Goal: Task Accomplishment & Management: Use online tool/utility

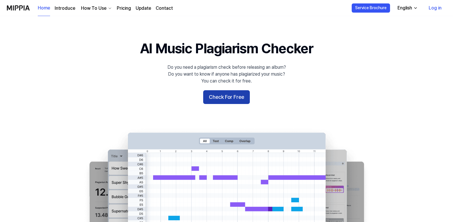
click at [215, 93] on button "Check For Free" at bounding box center [226, 97] width 47 height 14
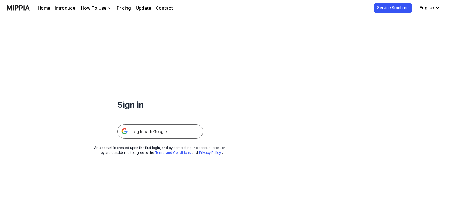
click at [180, 126] on img at bounding box center [160, 131] width 86 height 14
click at [43, 10] on link "Home" at bounding box center [44, 8] width 12 height 7
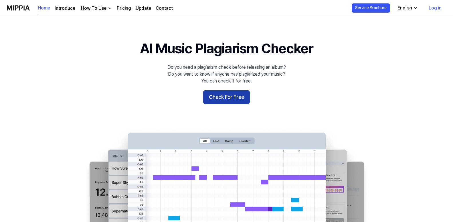
click at [238, 92] on button "Check For Free" at bounding box center [226, 97] width 47 height 14
